Goal: Ask a question

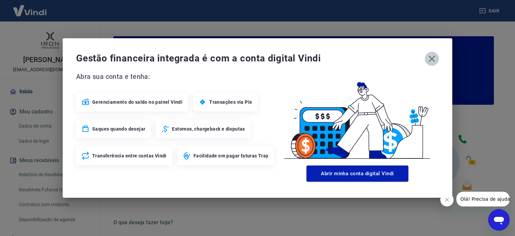
click at [433, 62] on icon "button" at bounding box center [431, 58] width 11 height 11
click at [431, 55] on icon "button" at bounding box center [431, 58] width 11 height 11
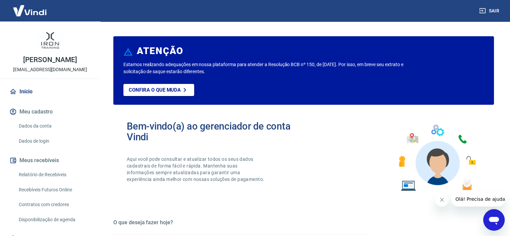
click at [490, 219] on icon "Abrir janela de mensagens" at bounding box center [494, 220] width 10 height 8
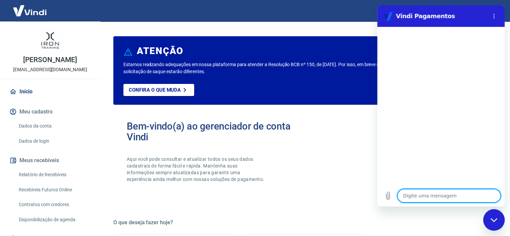
click at [422, 193] on textarea at bounding box center [448, 195] width 103 height 13
type textarea "O"
type textarea "x"
type textarea "Ol"
type textarea "x"
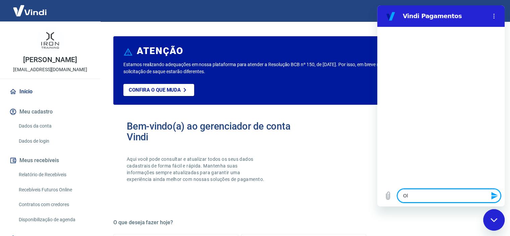
type textarea "Olá"
type textarea "x"
type textarea "Olá7"
type textarea "x"
type textarea "Olá"
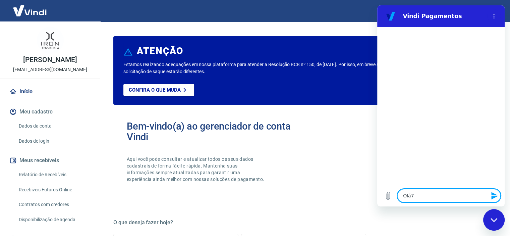
type textarea "x"
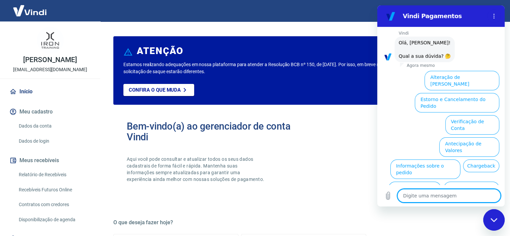
scroll to position [48, 0]
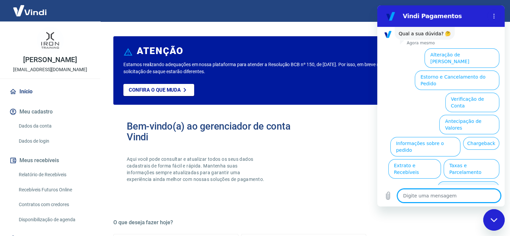
click at [455, 181] on button "Alterar celular verificado" at bounding box center [468, 190] width 62 height 19
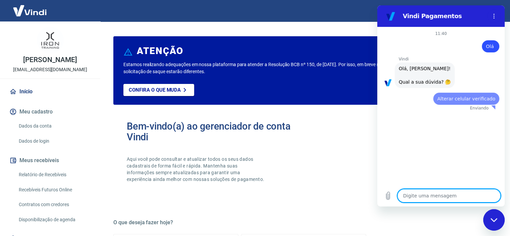
scroll to position [0, 0]
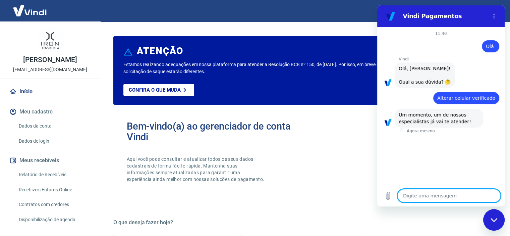
type textarea "x"
type textarea "O"
type textarea "x"
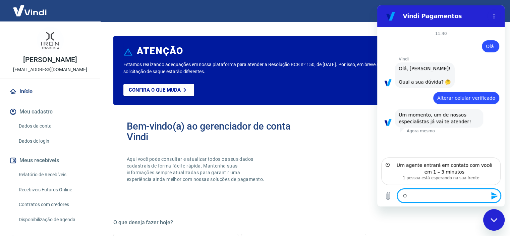
type textarea "Ol"
type textarea "x"
type textarea "Olá"
type textarea "x"
type textarea "Olá,"
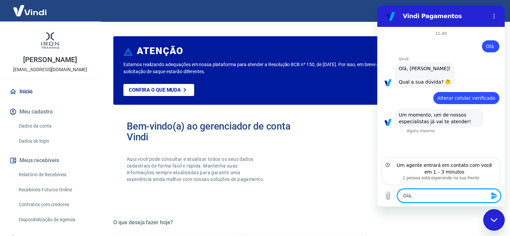
type textarea "x"
type textarea "Olá,"
type textarea "x"
type textarea "Olá, p"
type textarea "x"
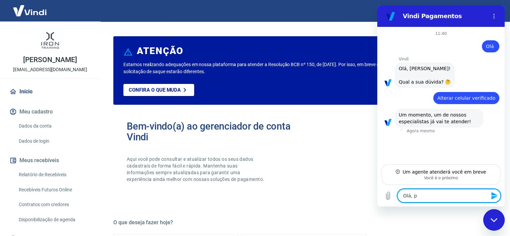
type textarea "Olá, pr"
type textarea "x"
type textarea "Olá, pre"
type textarea "x"
type textarea "Olá, prec"
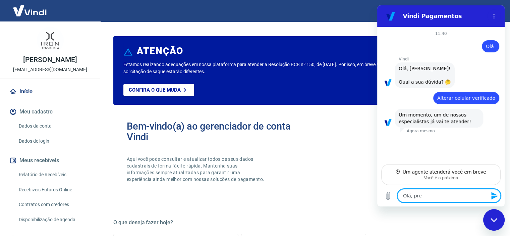
type textarea "x"
type textarea "Olá, preci"
type textarea "x"
type textarea "Olá, precis"
type textarea "x"
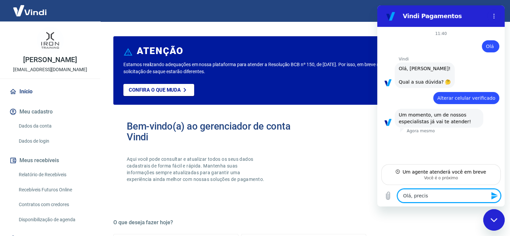
type textarea "Olá, preciso"
type textarea "x"
type textarea "Olá, preciso"
type textarea "x"
type textarea "Olá, preciso v"
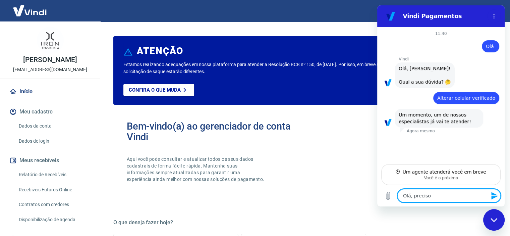
type textarea "x"
type textarea "Olá, preciso va"
type textarea "x"
type textarea "Olá, preciso val"
type textarea "x"
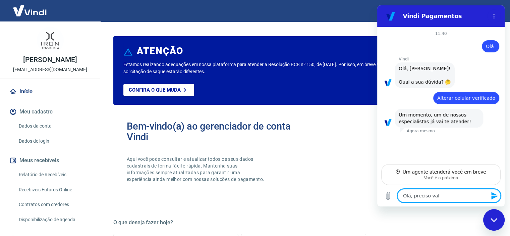
type textarea "Olá, preciso vali"
type textarea "x"
type textarea "Olá, preciso valid"
type textarea "x"
type textarea "Olá, preciso valida"
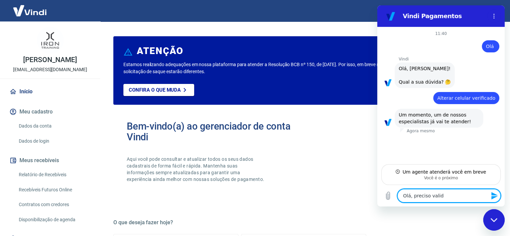
type textarea "x"
type textarea "Olá, preciso validar"
type textarea "x"
type textarea "Olá, preciso validar"
type textarea "x"
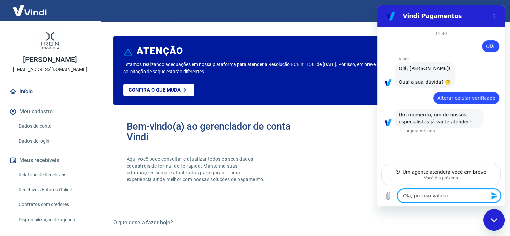
type textarea "Olá, preciso validar o"
type textarea "x"
type textarea "Olá, preciso validar o"
type textarea "x"
type textarea "Olá, preciso validar o c"
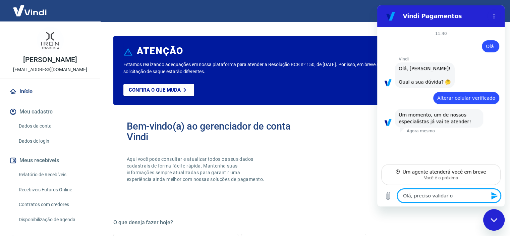
type textarea "x"
type textarea "Olá, preciso validar o ce"
type textarea "x"
type textarea "Olá, preciso validar o cel"
type textarea "x"
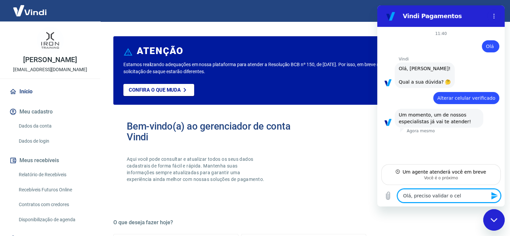
type textarea "Olá, preciso validar o celu"
type textarea "x"
type textarea "Olá, preciso validar o celul"
type textarea "x"
type textarea "Olá, preciso validar o celula"
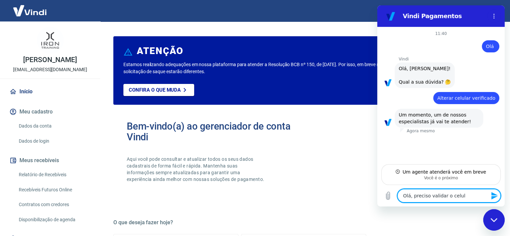
type textarea "x"
type textarea "Olá, preciso validar o celular"
type textarea "x"
type textarea "Olá, preciso validar o celular"
type textarea "x"
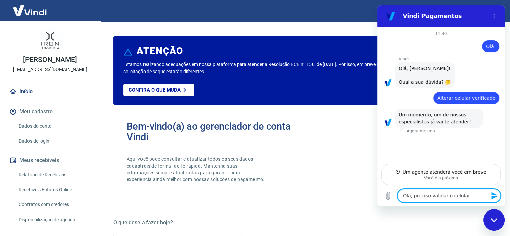
type textarea "Olá, preciso validar o celular q"
type textarea "x"
type textarea "Olá, preciso validar o celular qu"
type textarea "x"
type textarea "Olá, preciso validar o celular que"
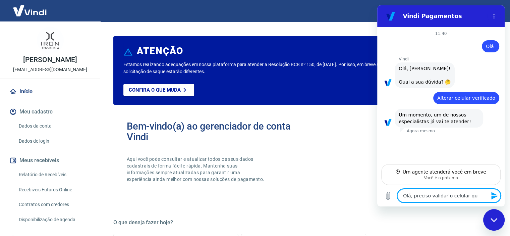
type textarea "x"
type textarea "Olá, preciso validar o celular que"
type textarea "x"
type textarea "Olá, preciso validar o celular que e"
type textarea "x"
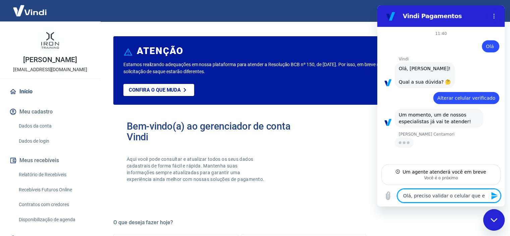
type textarea "Olá, preciso validar o celular que es"
type textarea "x"
type textarea "Olá, preciso validar o celular que est"
type textarea "x"
type textarea "Olá, preciso validar o celular que está"
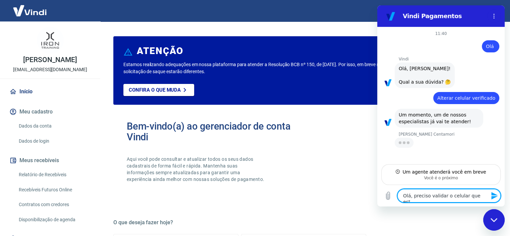
type textarea "x"
type textarea "Olá, preciso validar o celular que está"
type textarea "x"
type textarea "Olá, preciso validar o celular que está n"
type textarea "x"
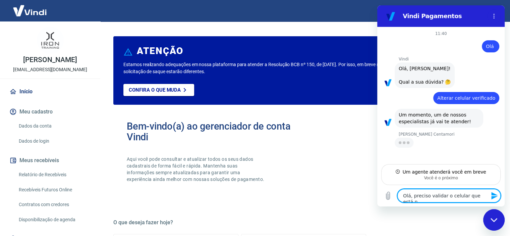
type textarea "Olá, preciso validar o celular que está na"
type textarea "x"
type textarea "Olá, preciso validar o celular que está na"
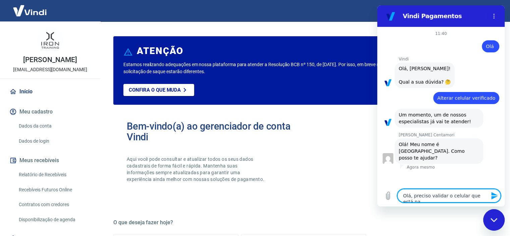
type textarea "x"
type textarea "Olá, preciso validar o celular que está na c"
type textarea "x"
type textarea "Olá, preciso validar o celular que está na co"
type textarea "x"
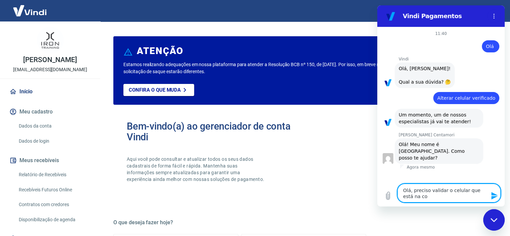
type textarea "Olá, preciso validar o celular que está na con"
type textarea "x"
type textarea "Olá, preciso validar o celular que está na cont"
type textarea "x"
type textarea "Olá, preciso validar o celular que está na conta"
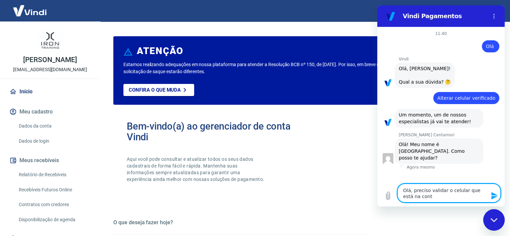
type textarea "x"
type textarea "Olá, preciso validar o celular que está na conta."
type textarea "x"
type textarea "Olá, preciso validar o celular que está na conta."
type textarea "x"
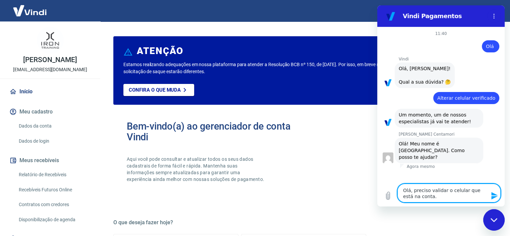
type textarea "Olá, preciso validar o celular que está na conta. E"
type textarea "x"
type textarea "Olá, preciso validar o celular que está na conta. Es"
type textarea "x"
type textarea "Olá, preciso validar o celular que está na conta. Est"
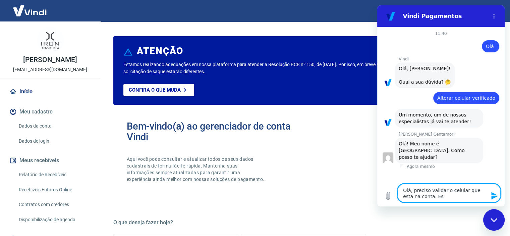
type textarea "x"
type textarea "Olá, preciso validar o celular que está na conta. Está"
type textarea "x"
type textarea "Olá, preciso validar o celular que está na conta. Está"
type textarea "x"
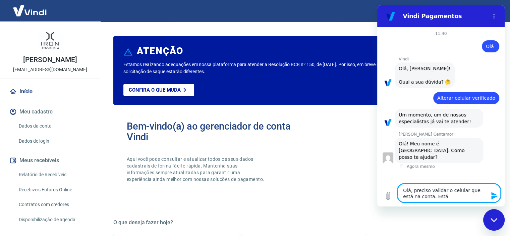
type textarea "Olá, preciso validar o celular que está na conta. Está m"
type textarea "x"
type textarea "Olá, preciso validar o celular que está na conta. Está me"
type textarea "x"
type textarea "Olá, preciso validar o celular que está na conta. Está mei"
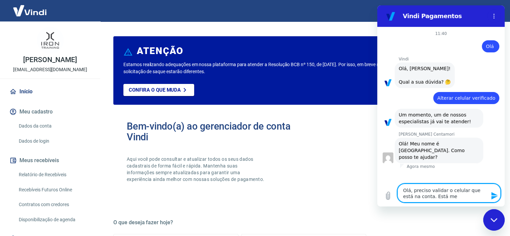
type textarea "x"
type textarea "Olá, preciso validar o celular que está na conta. Está meio"
type textarea "x"
type textarea "Olá, preciso validar o celular que está na conta. Está meio"
type textarea "x"
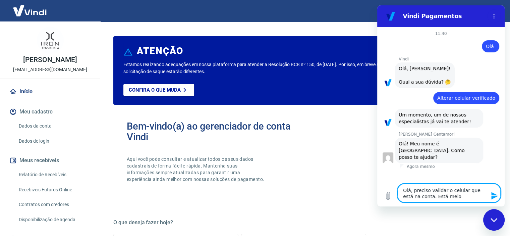
type textarea "Olá, preciso validar o celular que está na conta. Está meio c"
type textarea "x"
type textarea "Olá, preciso validar o celular que está na conta. Está meio co"
type textarea "x"
type textarea "Olá, preciso validar o celular que está na conta. Está meio con"
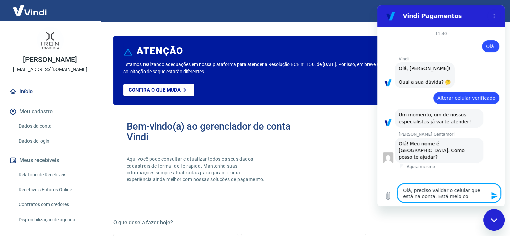
type textarea "x"
type textarea "Olá, preciso validar o celular que está na conta. Está meio conf"
type textarea "x"
type textarea "Olá, preciso validar o celular que está na conta. Está meio confu"
type textarea "x"
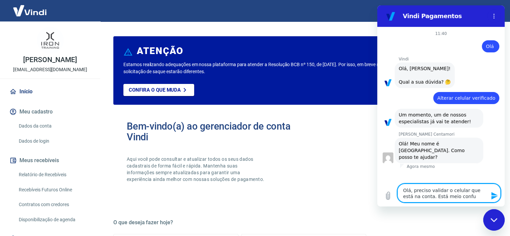
type textarea "Olá, preciso validar o celular que está na conta. Está meio confus"
type textarea "x"
type textarea "Olá, preciso validar o celular que está na conta. Está meio confuso"
type textarea "x"
type textarea "Olá, preciso validar o celular que está na conta. Está meio confuso"
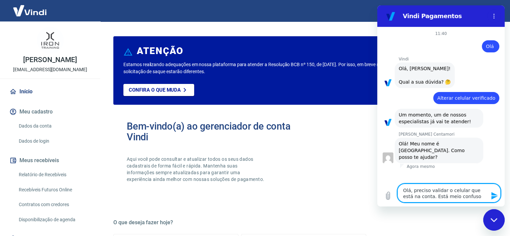
type textarea "x"
type textarea "Olá, preciso validar o celular que está na conta. Está meio confuso o"
type textarea "x"
type textarea "Olá, preciso validar o celular que está na conta. Está meio confuso o"
type textarea "x"
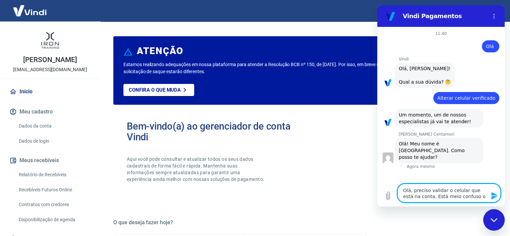
type textarea "Olá, preciso validar o celular que está na conta. Está meio confuso o l"
type textarea "x"
type textarea "Olá, preciso validar o celular que está na conta. Está meio confuso o lo"
type textarea "x"
type textarea "Olá, preciso validar o celular que está na conta. Está meio confuso o log"
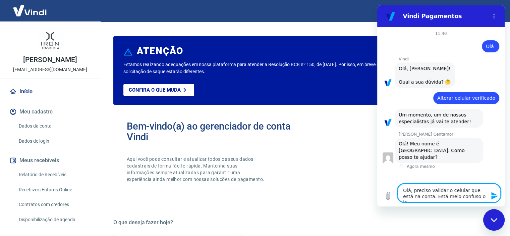
type textarea "x"
type textarea "Olá, preciso validar o celular que está na conta. Está meio confuso o logi"
type textarea "x"
type textarea "Olá, preciso validar o celular que está na conta. Está meio confuso o login"
type textarea "x"
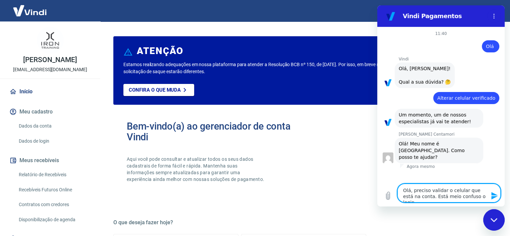
type textarea "Olá, preciso validar o celular que está na conta. Está meio confuso o login"
type textarea "x"
type textarea "Olá, preciso validar o celular que está na conta. Está meio confuso o login n"
type textarea "x"
type textarea "Olá, preciso validar o celular que está na conta. Está meio confuso o login na"
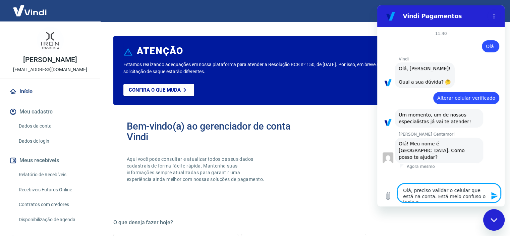
type textarea "x"
type textarea "Olá, preciso validar o celular que está na conta. Está meio confuso o login nas"
type textarea "x"
type textarea "Olá, preciso validar o celular que está na conta. Está meio confuso o login nas"
type textarea "x"
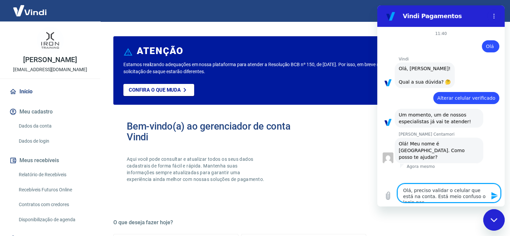
type textarea "Olá, preciso validar o celular que está na conta. Está meio confuso o login nas…"
type textarea "x"
type textarea "Olá, preciso validar o celular que está na conta. Está meio confuso o login nas…"
type textarea "x"
type textarea "Olá, preciso validar o celular que está na conta. Está meio confuso o login nas…"
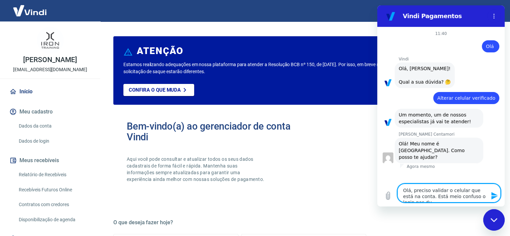
type textarea "x"
type textarea "Olá, preciso validar o celular que está na conta. Está meio confuso o login nas…"
type textarea "x"
type textarea "Olá, preciso validar o celular que está na conta. Está meio confuso o login nas…"
type textarea "x"
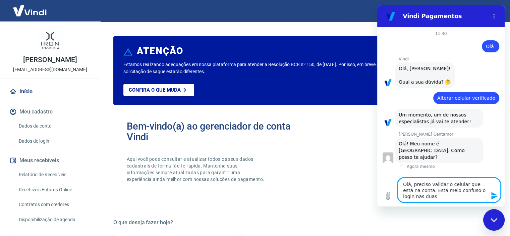
type textarea "Olá, preciso validar o celular que está na conta. Está meio confuso o login nas…"
type textarea "x"
type textarea "Olá, preciso validar o celular que está na conta. Está meio confuso o login nas…"
type textarea "x"
type textarea "Olá, preciso validar o celular que está na conta. Está meio confuso o login nas…"
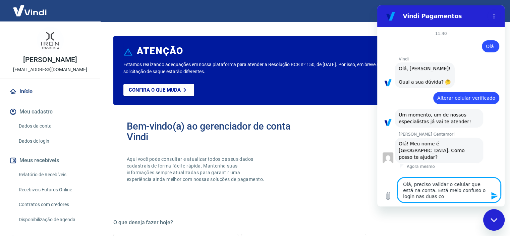
type textarea "x"
type textarea "Olá, preciso validar o celular que está na conta. Está meio confuso o login nas…"
type textarea "x"
type textarea "Olá, preciso validar o celular que está na conta. Está meio confuso o login nas…"
type textarea "x"
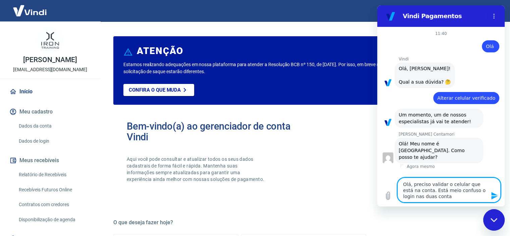
type textarea "Olá, preciso validar o celular que está na conta. Está meio confuso o login nas…"
type textarea "x"
type textarea "Olá, preciso validar o celular que está na conta. Está meio confuso o login nas…"
type textarea "x"
type textarea "Olá, preciso validar o celular que está na conta. Está meio confuso o login nas…"
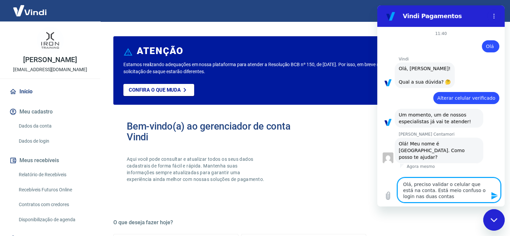
type textarea "x"
type textarea "Olá, preciso validar o celular que está na conta. Está meio confuso o login nas…"
type textarea "x"
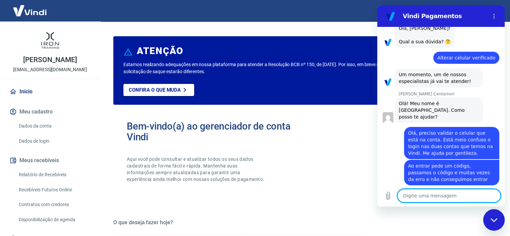
scroll to position [42, 0]
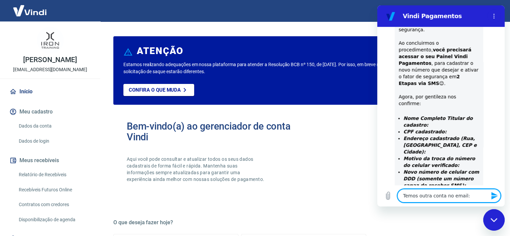
paste textarea "[EMAIL_ADDRESS][DOMAIN_NAME]"
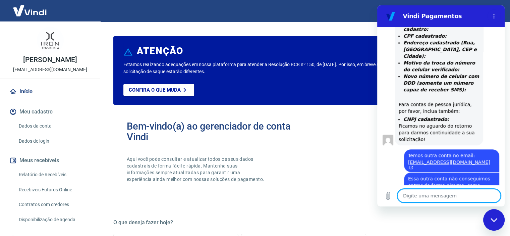
scroll to position [418, 0]
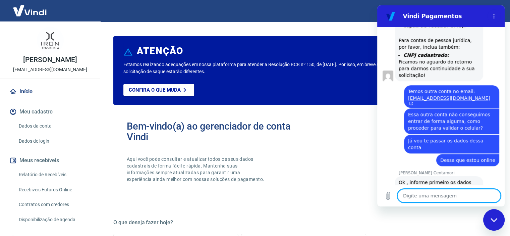
click at [442, 197] on textarea at bounding box center [448, 195] width 103 height 13
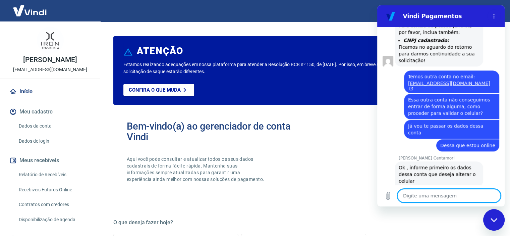
scroll to position [434, 0]
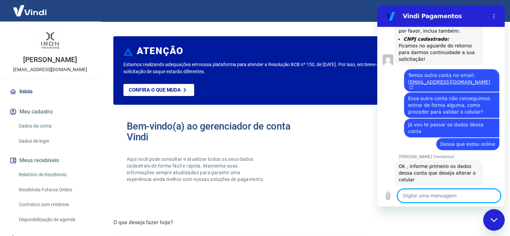
click at [440, 193] on textarea at bounding box center [448, 195] width 103 height 13
paste textarea "Adriano Fanck 00427589045 RON TRAINING COMERCIO DE CALCADOS LTDA Insc. Est. 310…"
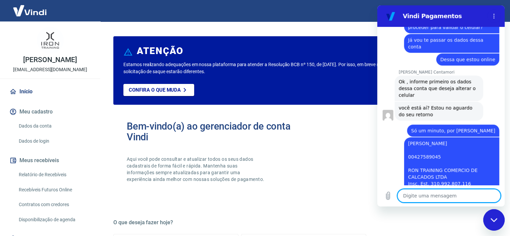
scroll to position [520, 0]
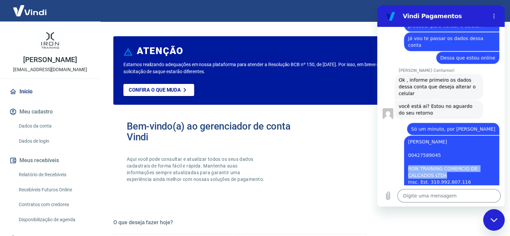
drag, startPoint x: 437, startPoint y: 130, endPoint x: 403, endPoint y: 127, distance: 33.6
click at [403, 135] on div "diz: Adriano Fanck 00427589045 RON TRAINING COMERCIO DE CALCADOS LTDA Insc. Est…" at bounding box center [438, 178] width 122 height 86
copy span "RON TRAINING COMERCIO DE CALCADOS LTDA"
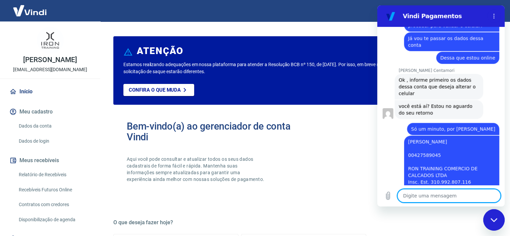
click at [429, 197] on textarea at bounding box center [448, 195] width 103 height 13
paste textarea "RON TRAINING COMERCIO DE CALCADOS LTDA"
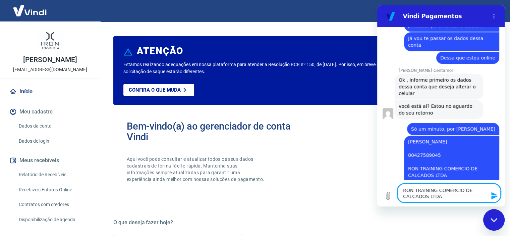
click at [403, 190] on textarea "RON TRAINING COMERCIO DE CALCADOS LTDA" at bounding box center [448, 192] width 103 height 19
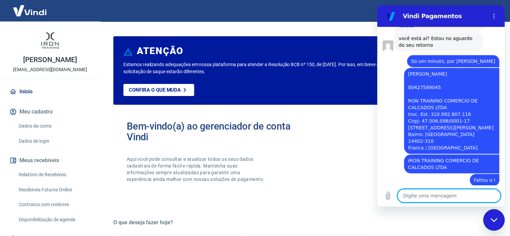
scroll to position [608, 0]
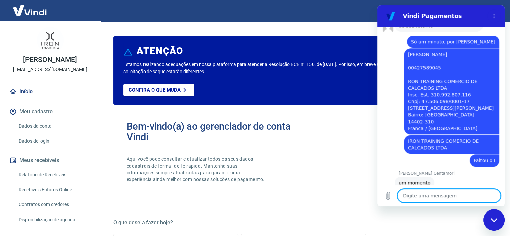
click at [493, 217] on icon "Fechar janela de mensagens" at bounding box center [493, 219] width 7 height 4
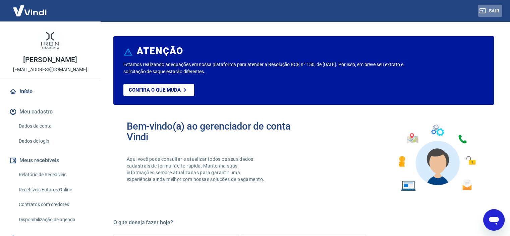
click at [490, 14] on button "Sair" at bounding box center [490, 11] width 24 height 12
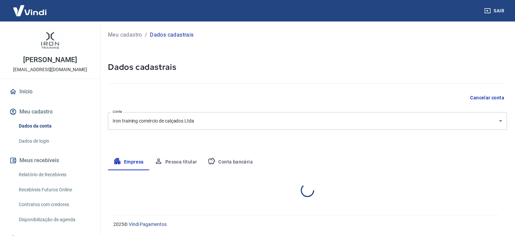
select select "SP"
select select "business"
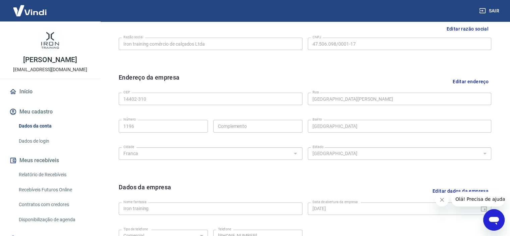
scroll to position [80, 0]
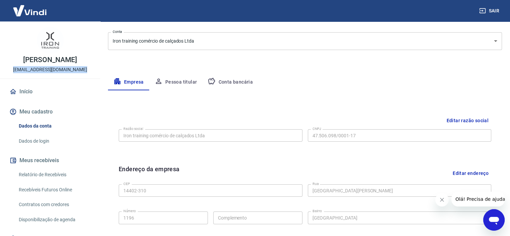
drag, startPoint x: 66, startPoint y: 70, endPoint x: 14, endPoint y: 71, distance: 52.3
click at [14, 71] on div "Adriano Fanck irontrainingboot@hotmail.com" at bounding box center [50, 49] width 100 height 57
copy p "irontrainingboot@hotmail.com"
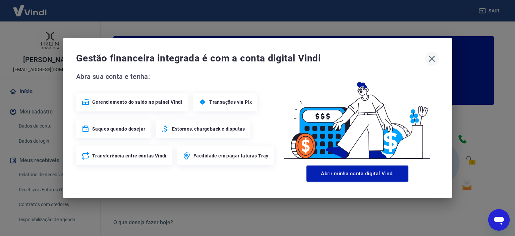
click at [434, 56] on icon "button" at bounding box center [431, 58] width 11 height 11
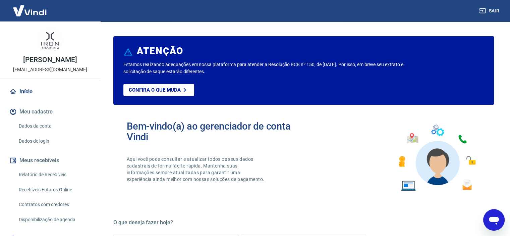
click at [496, 221] on icon "Abrir janela de mensagens" at bounding box center [494, 220] width 10 height 8
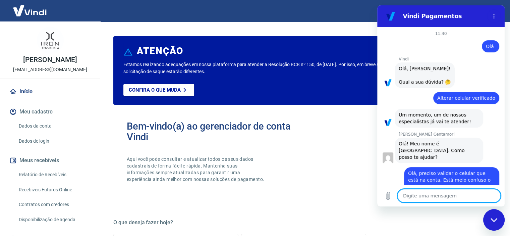
scroll to position [608, 0]
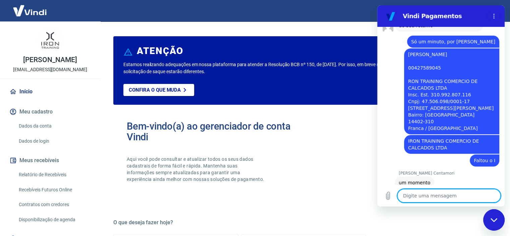
click at [423, 193] on textarea at bounding box center [448, 195] width 103 height 13
type textarea "O"
type textarea "x"
type textarea "Oi"
type textarea "x"
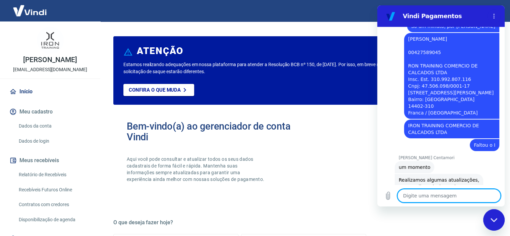
type textarea "x"
type textarea "D"
type textarea "x"
type textarea "De"
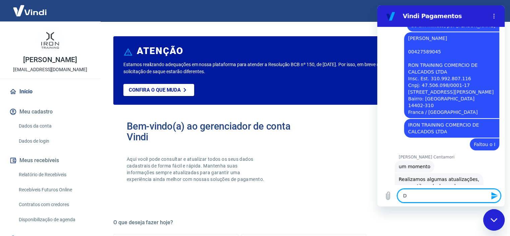
type textarea "x"
type textarea "Deu"
type textarea "x"
type textarea "Deu"
type textarea "x"
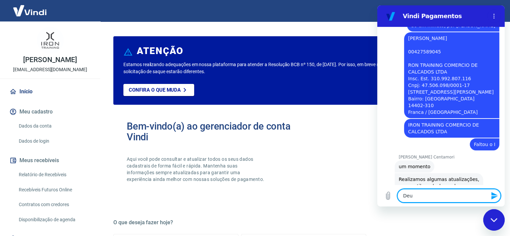
type textarea "Deu c"
type textarea "x"
type textarea "Deu ce"
type textarea "x"
type textarea "Deu cer"
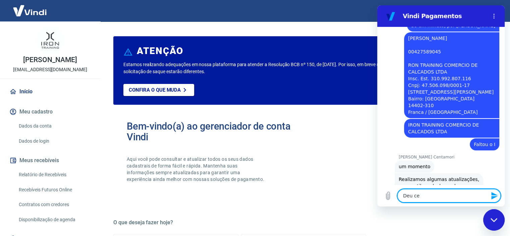
type textarea "x"
type textarea "Deu cert"
type textarea "x"
type textarea "Deu certo"
type textarea "x"
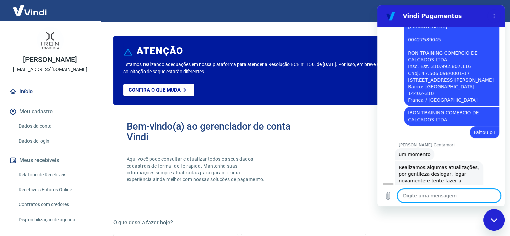
type textarea "x"
type textarea "P"
type textarea "x"
type textarea "Po"
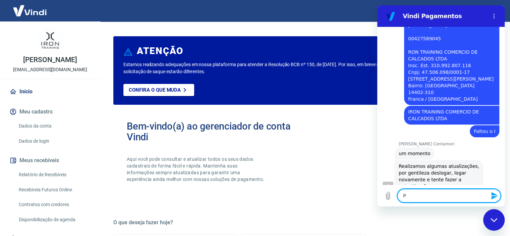
type textarea "x"
type textarea "Pod"
type textarea "x"
type textarea "Pode"
type textarea "x"
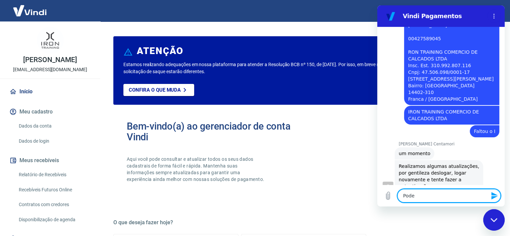
type textarea "Podem"
type textarea "x"
type textarea "Podemo"
type textarea "x"
type textarea "Podemos"
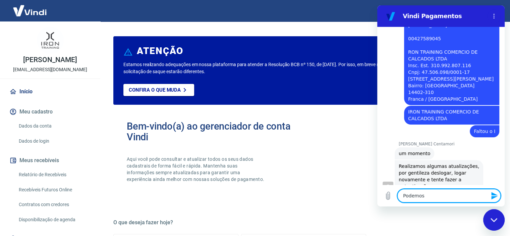
type textarea "x"
type textarea "Podemos"
type textarea "x"
type textarea "Podemos v"
type textarea "x"
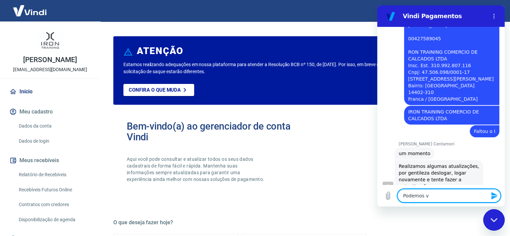
type textarea "Podemos ve"
type textarea "x"
type textarea "Podemos ver"
type textarea "x"
type textarea "Podemos ver"
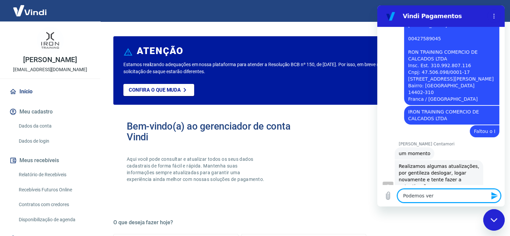
type textarea "x"
type textarea "Podemos ver a"
type textarea "x"
type textarea "Podemos ver a"
type textarea "x"
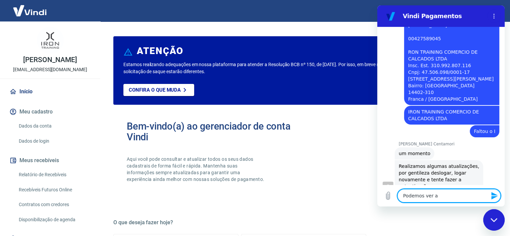
type textarea "Podemos ver a o"
type textarea "x"
type textarea "Podemos ver a ou"
type textarea "x"
type textarea "Podemos ver a out"
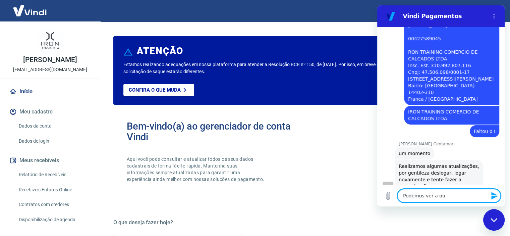
type textarea "x"
type textarea "Podemos ver a outr"
type textarea "x"
type textarea "Podemos ver a outra"
type textarea "x"
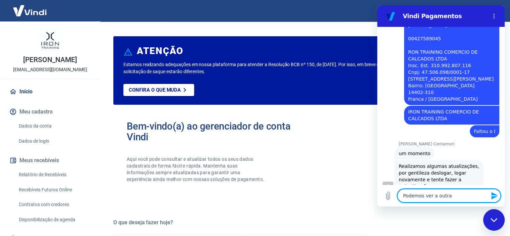
type textarea "Podemos ver a outra"
type textarea "x"
type textarea "Podemos ver a outra c"
type textarea "x"
type textarea "Podemos ver a outra co"
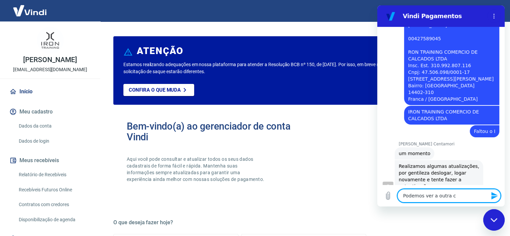
type textarea "x"
type textarea "Podemos ver a outra con"
type textarea "x"
type textarea "Podemos ver a outra cont"
type textarea "x"
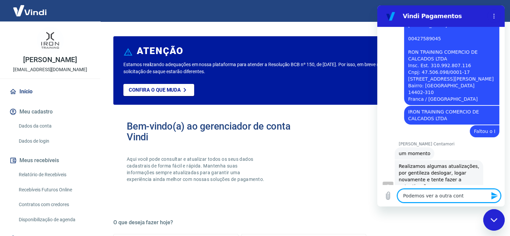
type textarea "Podemos ver a outra conta"
type textarea "x"
type textarea "Podemos ver a outra conta"
type textarea "x"
type textarea "Podemos ver a outra conta a"
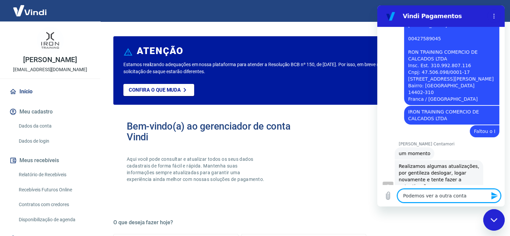
type textarea "x"
type textarea "Podemos ver a outra conta ag"
type textarea "x"
type textarea "Podemos ver a outra conta ago"
type textarea "x"
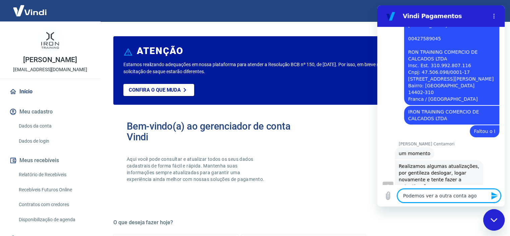
type textarea "Podemos ver a outra conta agor"
type textarea "x"
type textarea "Podemos ver a outra conta agora"
type textarea "x"
type textarea "Podemos ver a outra conta agora?"
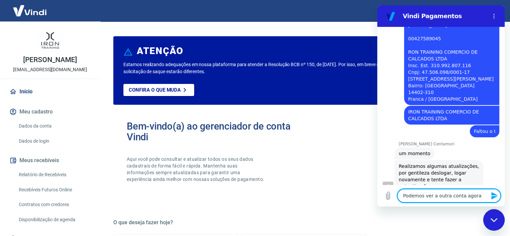
type textarea "x"
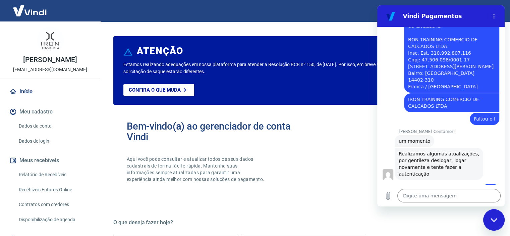
scroll to position [692, 0]
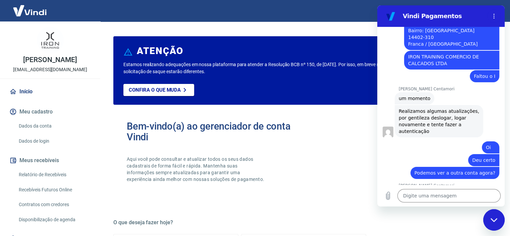
type textarea "x"
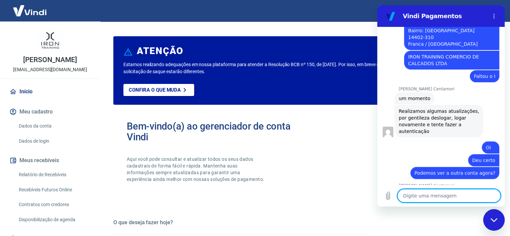
click at [425, 193] on textarea at bounding box center [448, 195] width 103 height 13
type textarea "M"
type textarea "x"
type textarea "Ma"
type textarea "x"
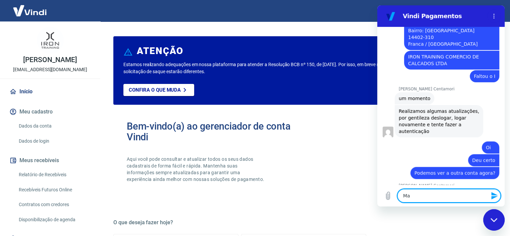
type textarea "Mas"
type textarea "x"
type textarea "Mas"
type textarea "x"
type textarea "Mas e"
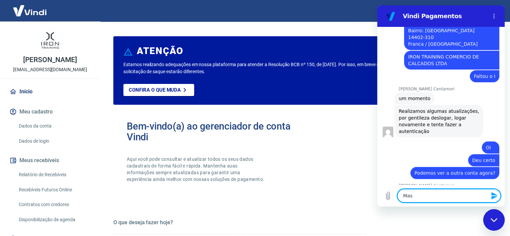
type textarea "x"
type textarea "Mas eu"
type textarea "x"
type textarea "Mas eu"
type textarea "x"
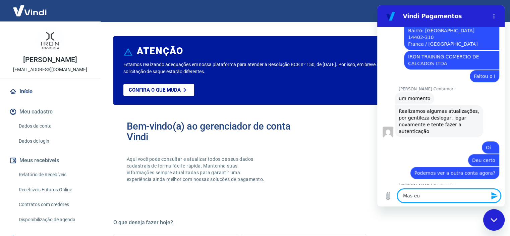
type textarea "Mas eu n"
type textarea "x"
type textarea "Mas eu nã"
type textarea "x"
type textarea "Mas eu não"
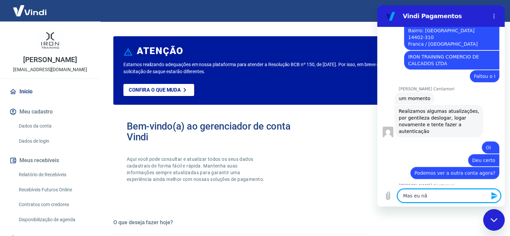
type textarea "x"
type textarea "Mas eu não"
type textarea "x"
type textarea "Mas eu não c"
type textarea "x"
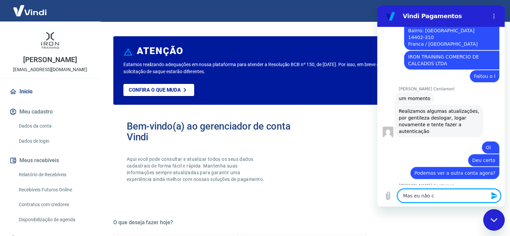
type textarea "Mas eu não co"
type textarea "x"
type textarea "Mas eu não con"
type textarea "x"
type textarea "Mas eu não cons"
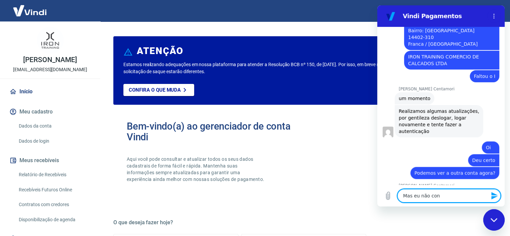
type textarea "x"
type textarea "Mas eu não consi"
type textarea "x"
type textarea "Mas eu não consig"
type textarea "x"
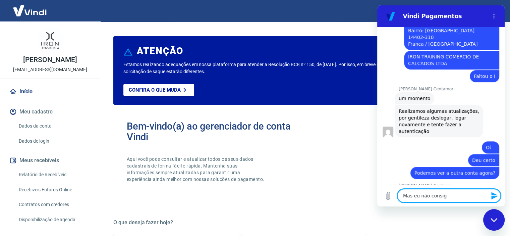
type textarea "Mas eu não consigo"
type textarea "x"
type textarea "Mas eu não consigo"
type textarea "x"
type textarea "Mas eu não consigo e"
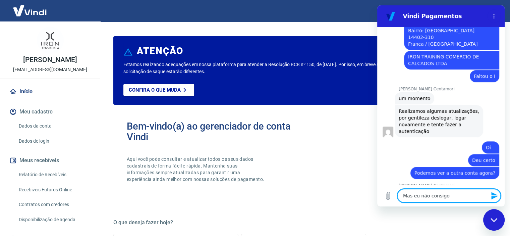
type textarea "x"
type textarea "Mas eu não consigo en"
type textarea "x"
type textarea "Mas eu não consigo ent"
type textarea "x"
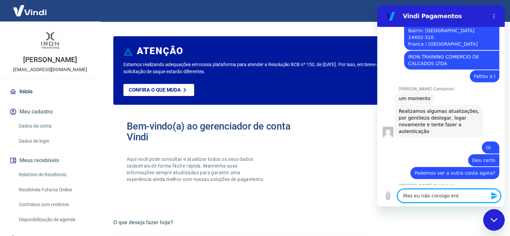
type textarea "Mas eu não consigo entr"
type textarea "x"
type textarea "Mas eu não consigo entra"
type textarea "x"
type textarea "Mas eu não consigo entrar"
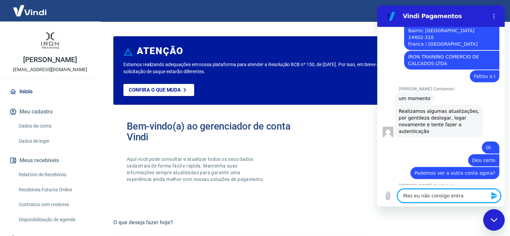
type textarea "x"
type textarea "Mas eu não consigo entrar"
type textarea "x"
type textarea "Mas eu não consigo entrar n"
type textarea "x"
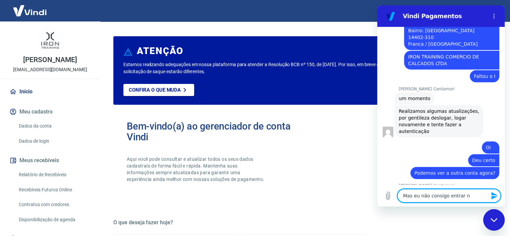
type textarea "Mas eu não consigo entrar na"
type textarea "x"
type textarea "Mas eu não consigo entrar na"
type textarea "x"
type textarea "Mas eu não consigo entrar na c"
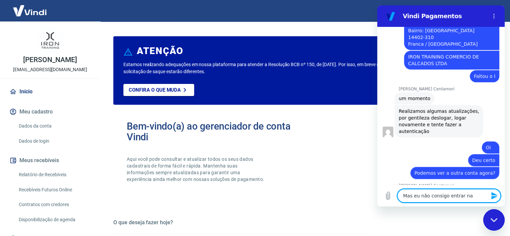
type textarea "x"
type textarea "Mas eu não consigo entrar na"
type textarea "x"
type textarea "Mas eu não consigo entrar na o"
type textarea "x"
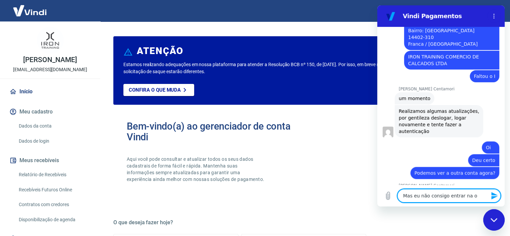
type textarea "Mas eu não consigo entrar na ou"
type textarea "x"
type textarea "Mas eu não consigo entrar na out"
type textarea "x"
type textarea "Mas eu não consigo entrar na outr"
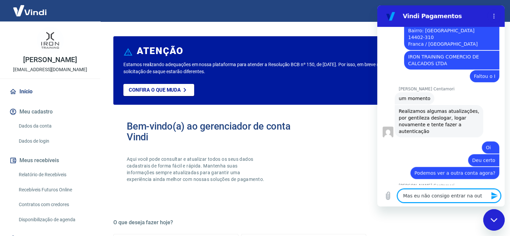
type textarea "x"
type textarea "Mas eu não consigo entrar na outra"
type textarea "x"
type textarea "Mas eu não consigo entrar na outra"
type textarea "x"
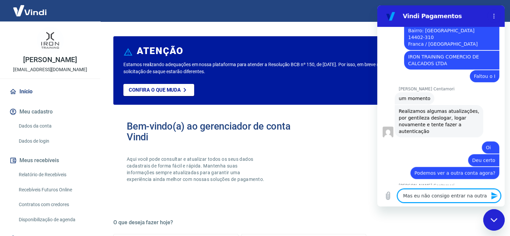
type textarea "Mas eu não consigo entrar na outra c"
type textarea "x"
type textarea "Mas eu não consigo entrar na outra co"
type textarea "x"
type textarea "Mas eu não consigo entrar na outra con"
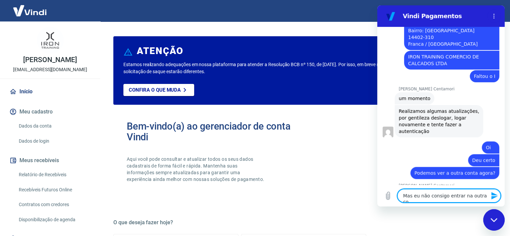
type textarea "x"
type textarea "Mas eu não consigo entrar na outra cont"
type textarea "x"
type textarea "Mas eu não consigo entrar na outra conta"
type textarea "x"
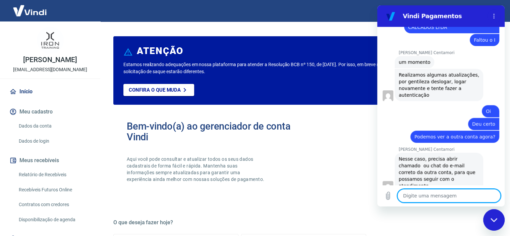
scroll to position [727, 0]
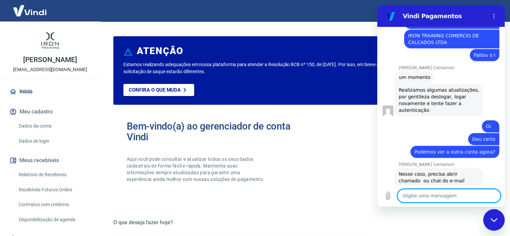
type textarea "x"
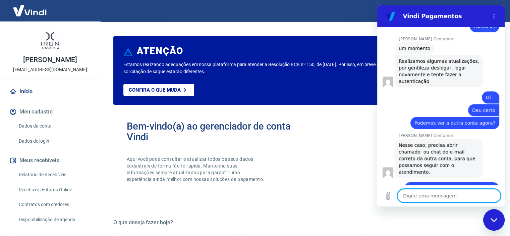
scroll to position [743, 0]
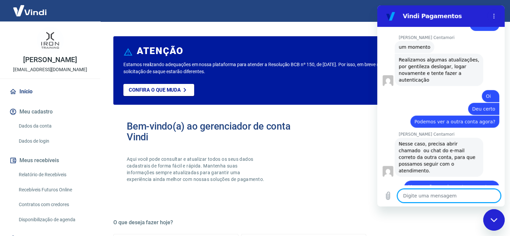
type textarea "T"
type textarea "x"
type textarea "Te"
type textarea "x"
type textarea "Ten"
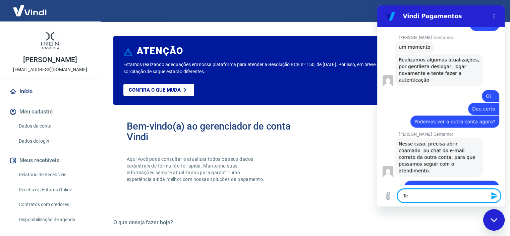
type textarea "x"
type textarea "Tenh"
type textarea "x"
type textarea "Tenho"
type textarea "x"
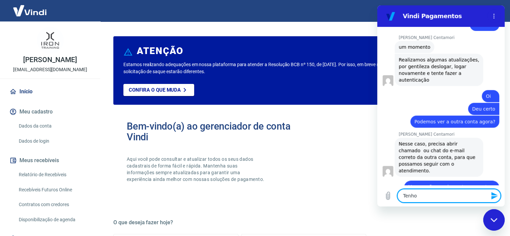
type textarea "Tenho"
type textarea "x"
type textarea "Tenho s"
type textarea "x"
type textarea "Tenho si"
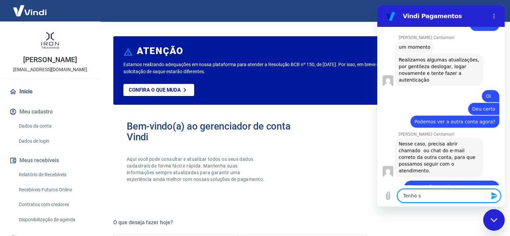
type textarea "x"
type textarea "Tenho sim"
type textarea "x"
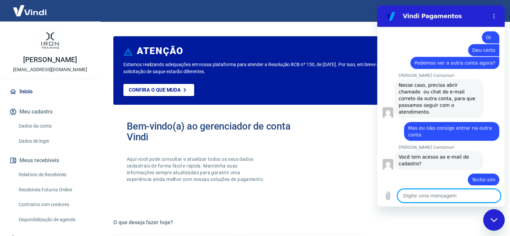
scroll to position [801, 0]
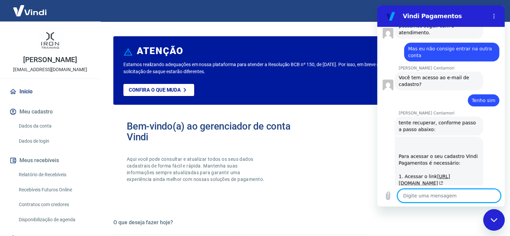
type textarea "x"
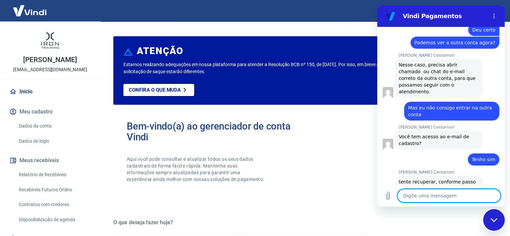
scroll to position [908, 0]
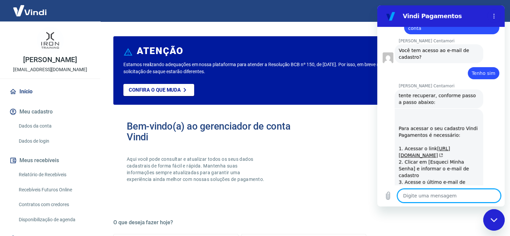
click at [437, 197] on textarea at bounding box center [448, 195] width 103 height 13
type textarea "E"
type textarea "x"
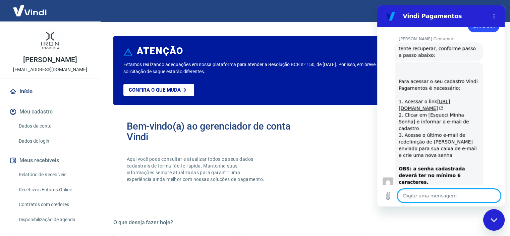
scroll to position [956, 0]
